Goal: Task Accomplishment & Management: Manage account settings

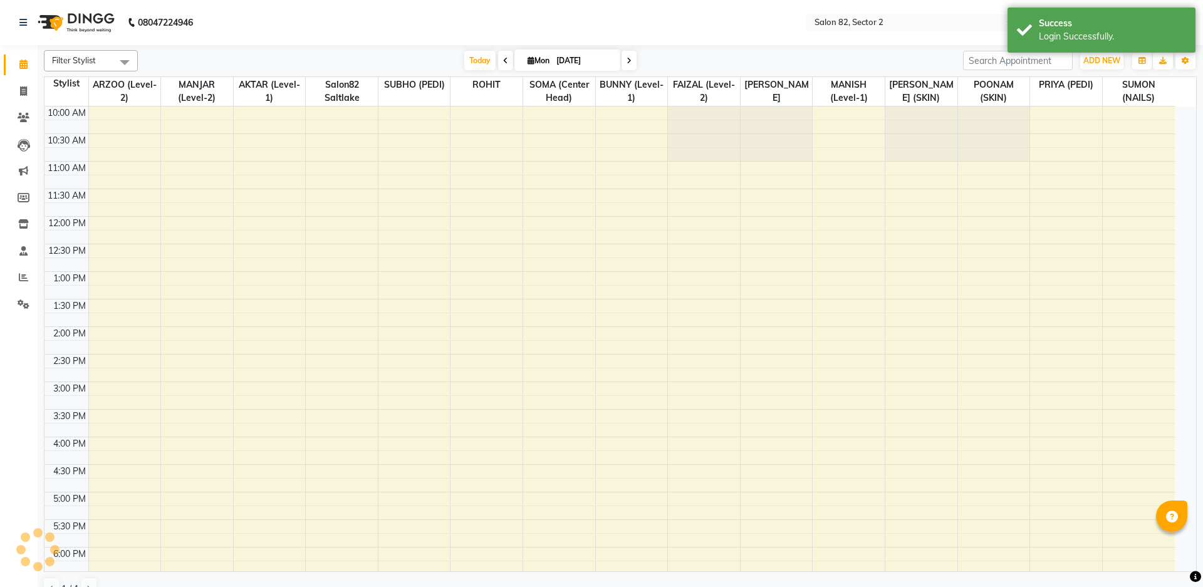
select select "en"
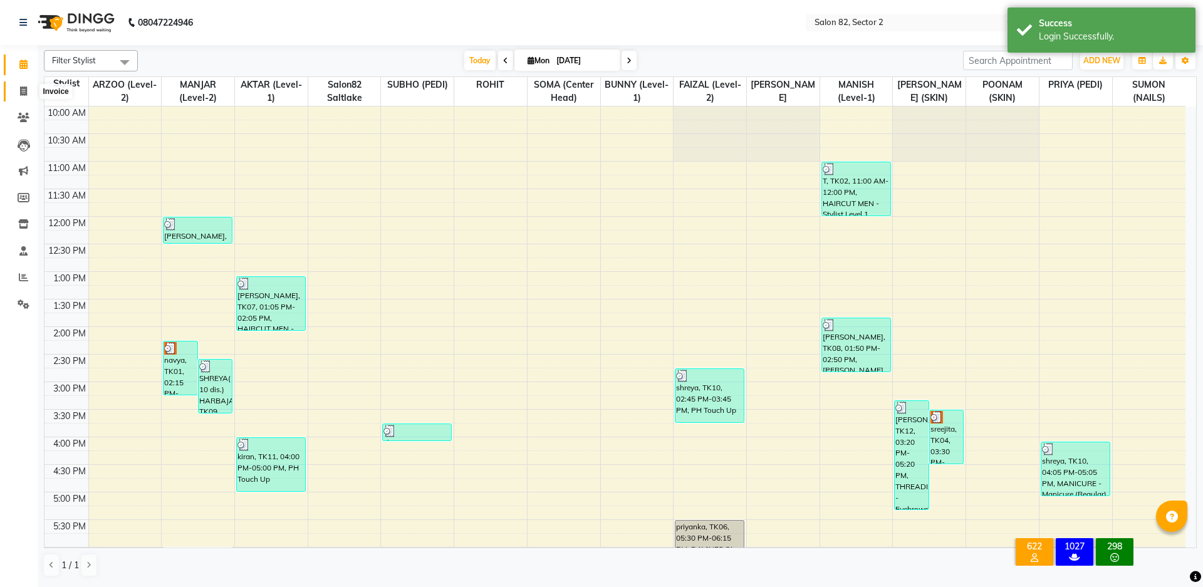
click at [23, 86] on icon at bounding box center [23, 90] width 7 height 9
select select "service"
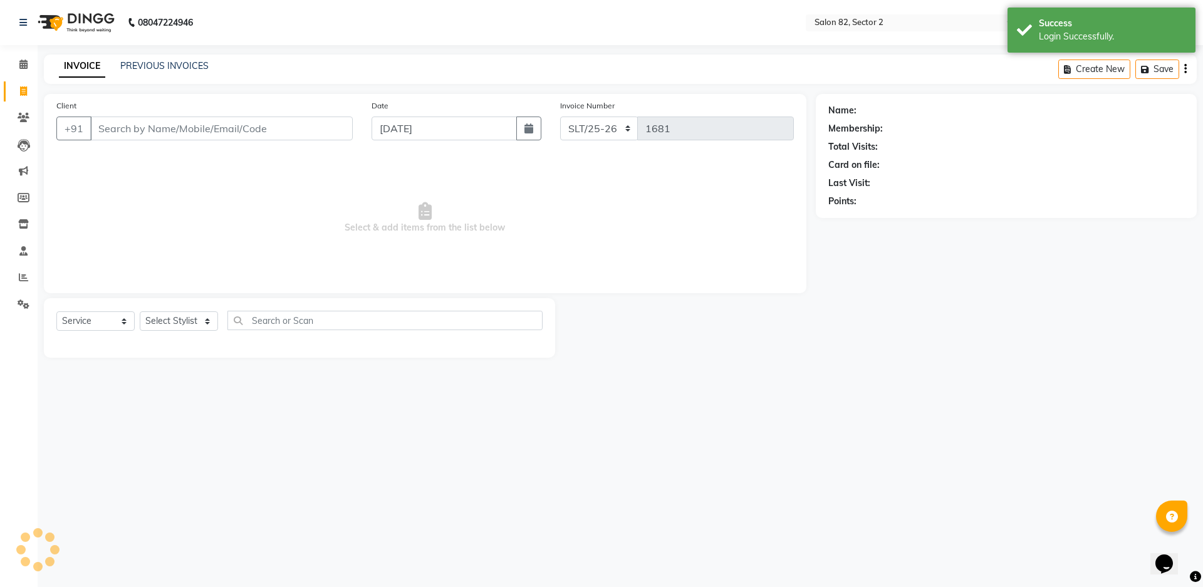
click at [172, 72] on div "PREVIOUS INVOICES" at bounding box center [164, 66] width 88 height 13
click at [179, 66] on link "PREVIOUS INVOICES" at bounding box center [164, 65] width 88 height 11
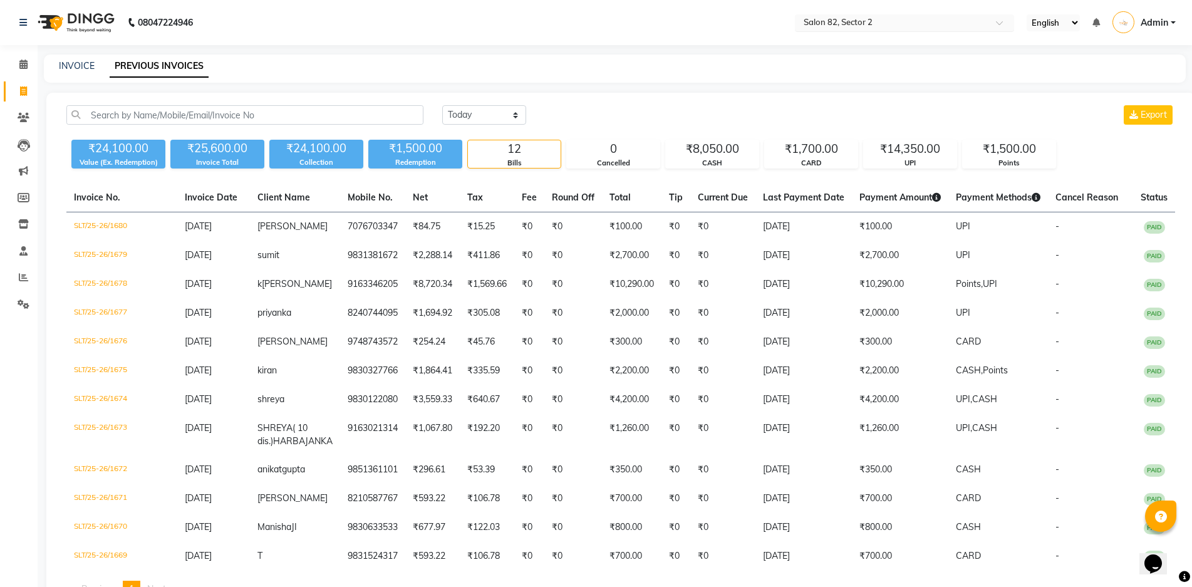
click at [866, 24] on input "text" at bounding box center [892, 24] width 182 height 13
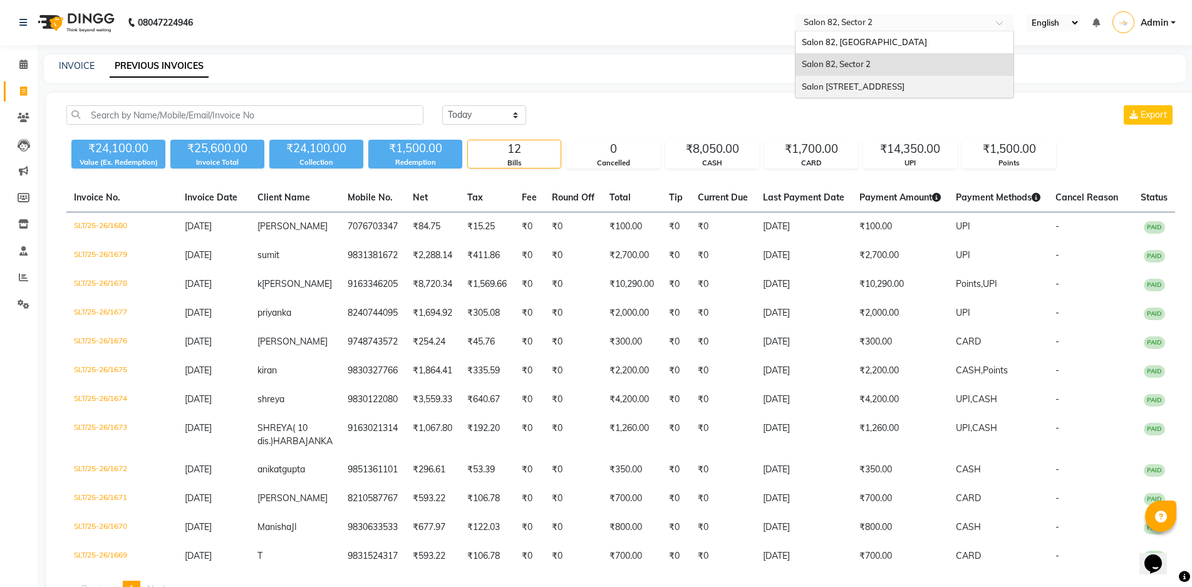
click at [881, 85] on span "Salon [STREET_ADDRESS]" at bounding box center [853, 86] width 103 height 10
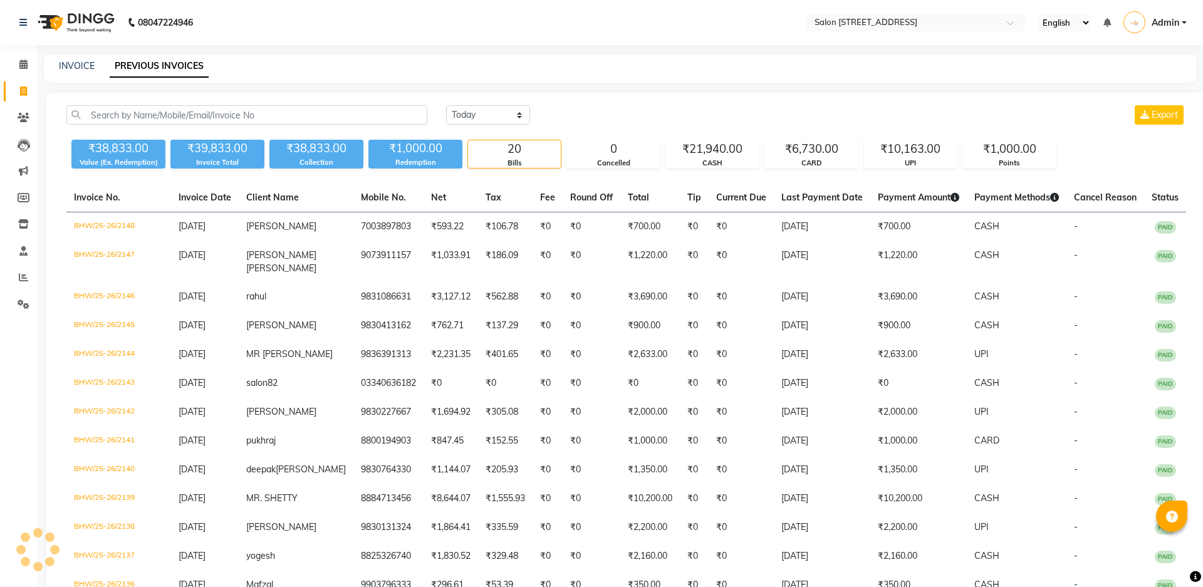
select select "en"
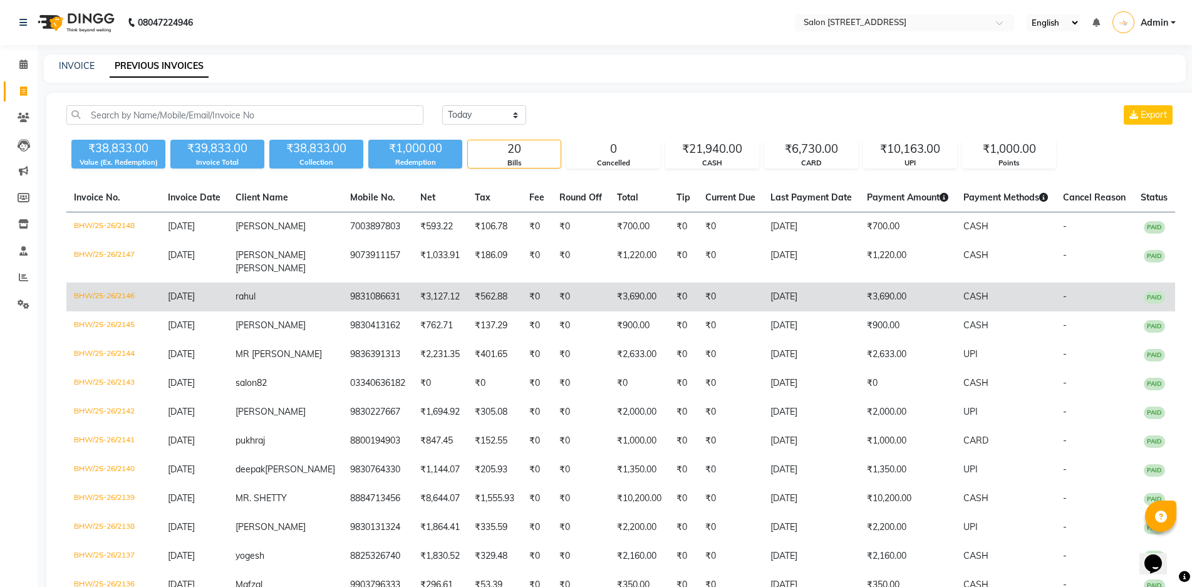
click at [860, 303] on td "₹3,690.00" at bounding box center [908, 297] width 96 height 29
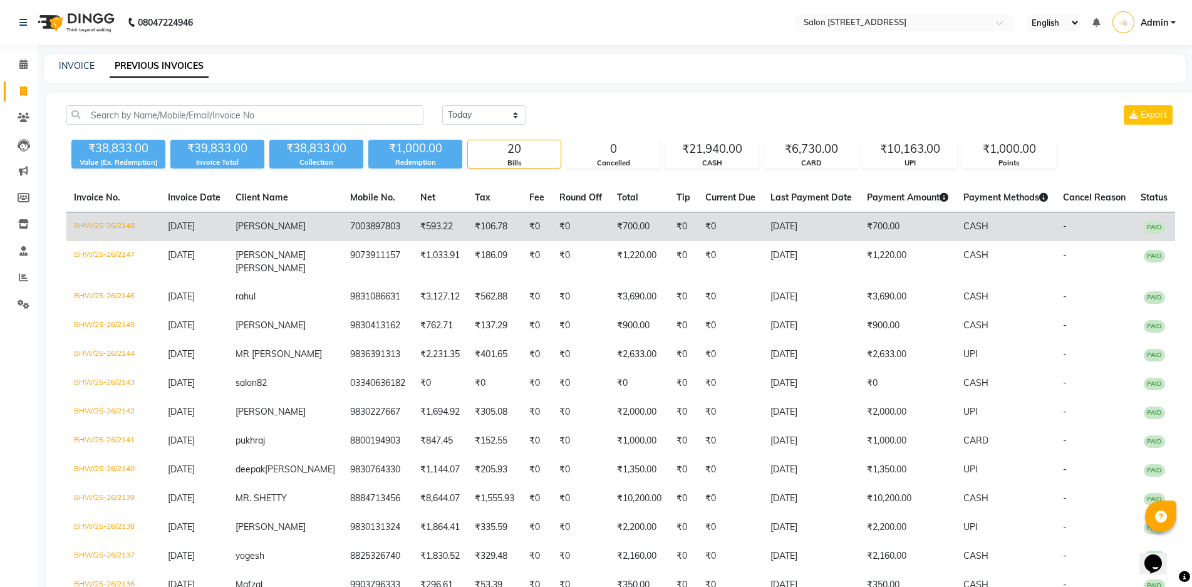
click at [357, 221] on td "7003897803" at bounding box center [378, 226] width 70 height 29
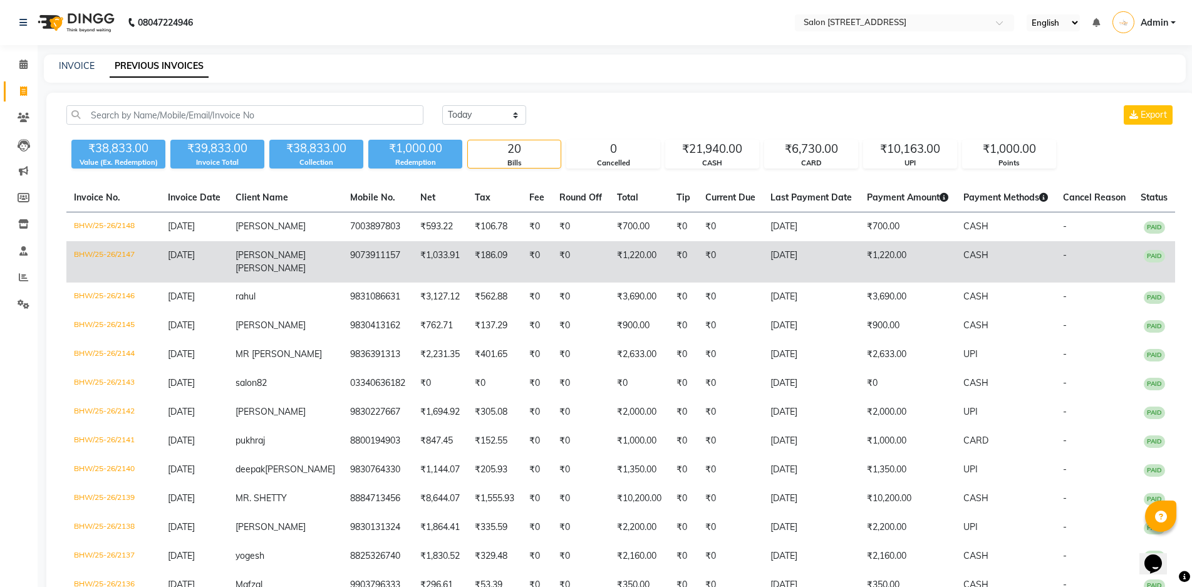
click at [875, 266] on td "₹1,220.00" at bounding box center [908, 261] width 96 height 41
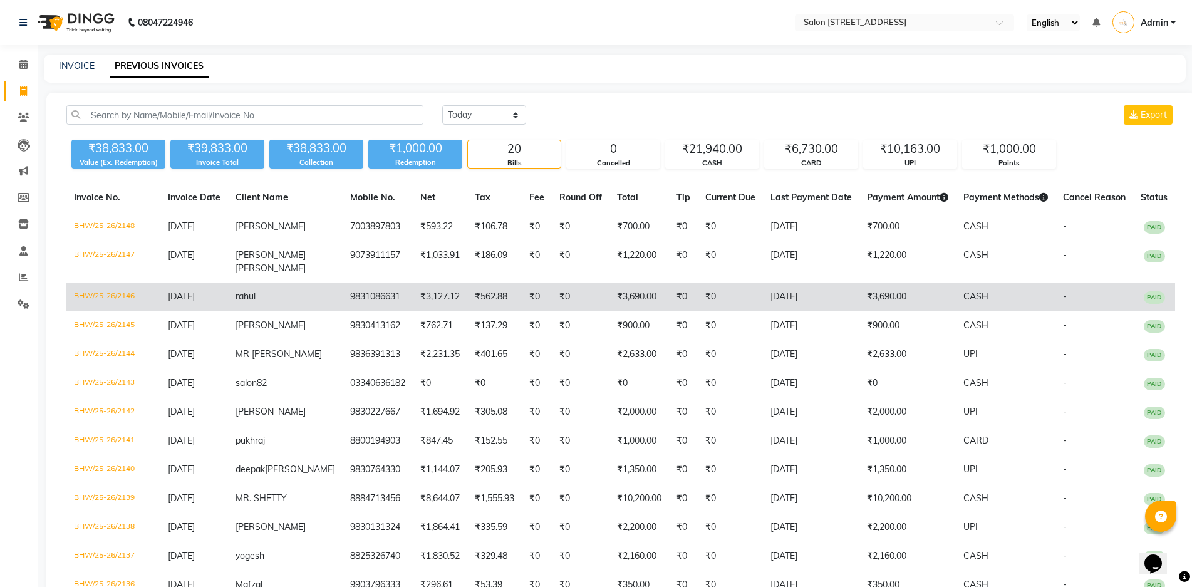
click at [627, 300] on td "₹3,690.00" at bounding box center [640, 297] width 60 height 29
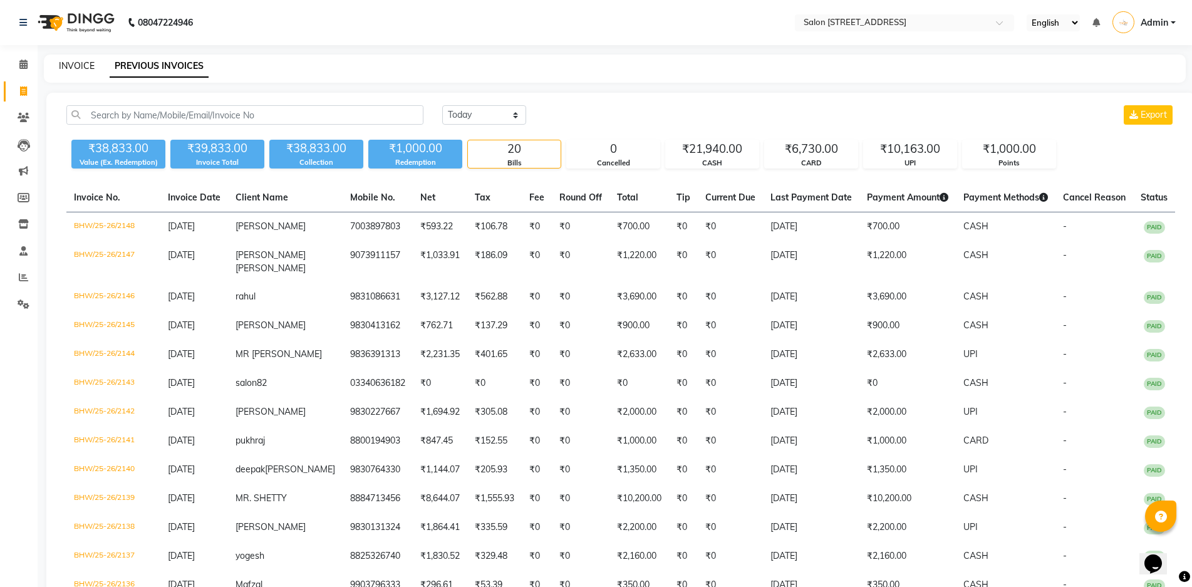
click at [73, 65] on link "INVOICE" at bounding box center [77, 65] width 36 height 11
select select "service"
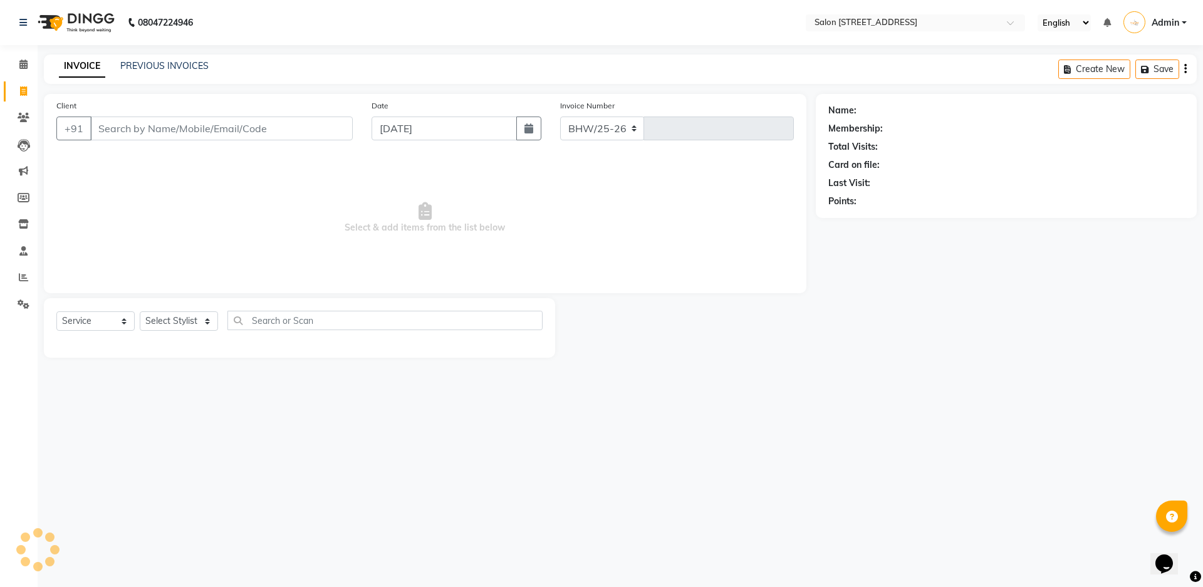
select select "8704"
type input "2149"
click at [174, 66] on link "PREVIOUS INVOICES" at bounding box center [164, 65] width 88 height 11
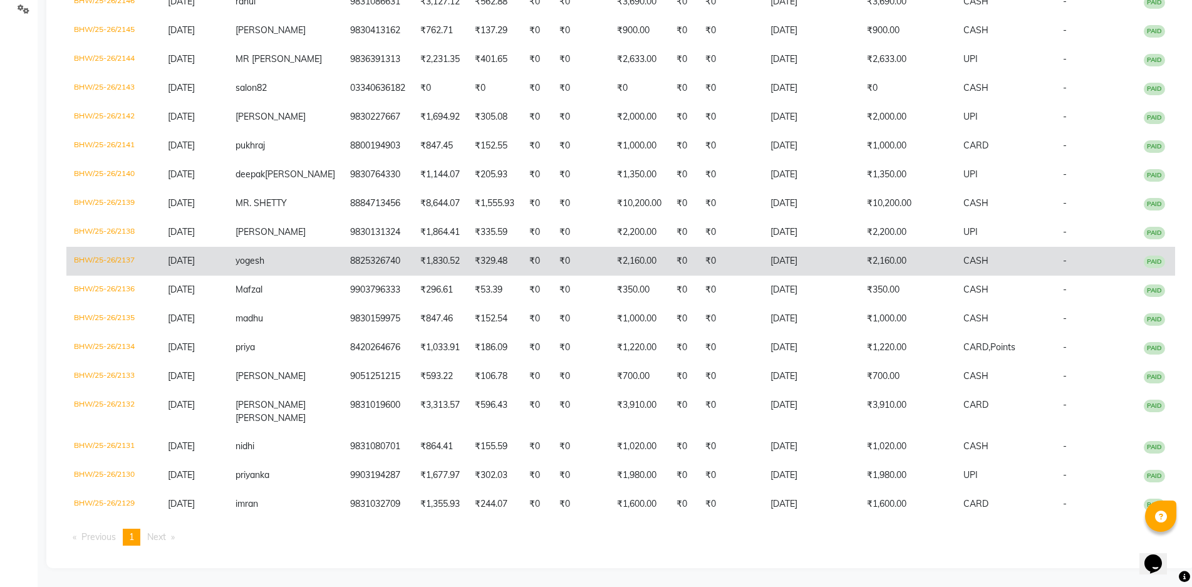
scroll to position [333, 0]
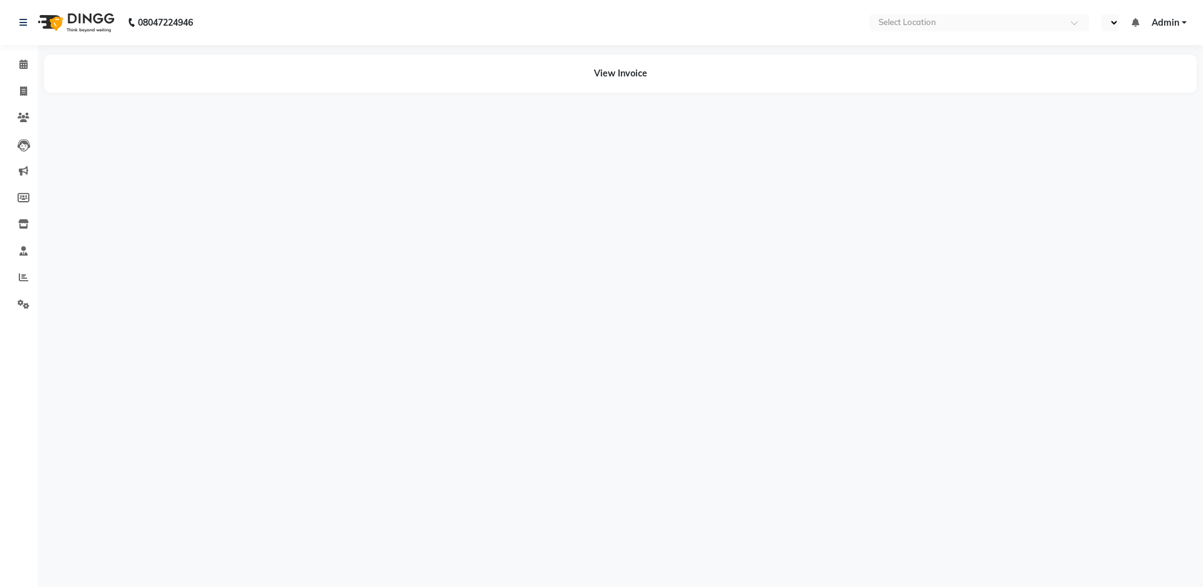
select select "en"
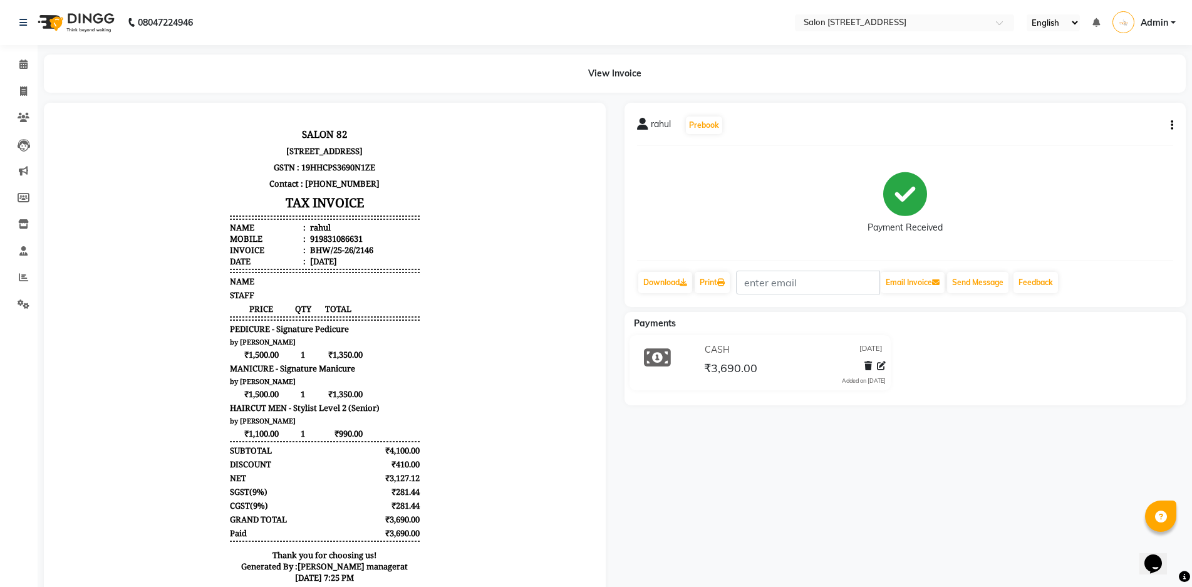
scroll to position [10, 0]
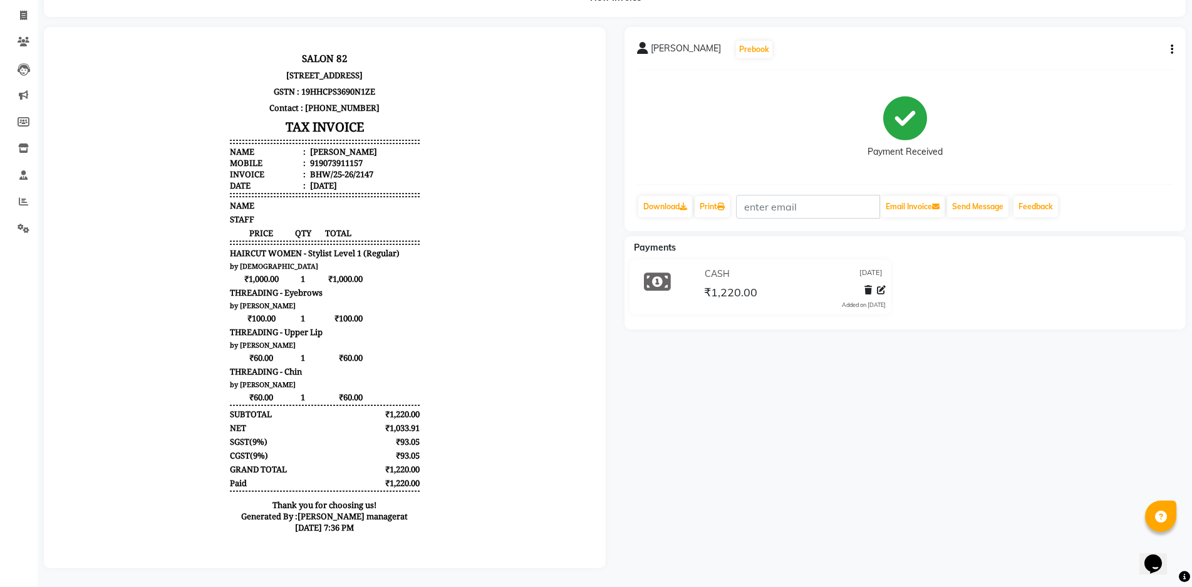
scroll to position [86, 0]
